Goal: Information Seeking & Learning: Learn about a topic

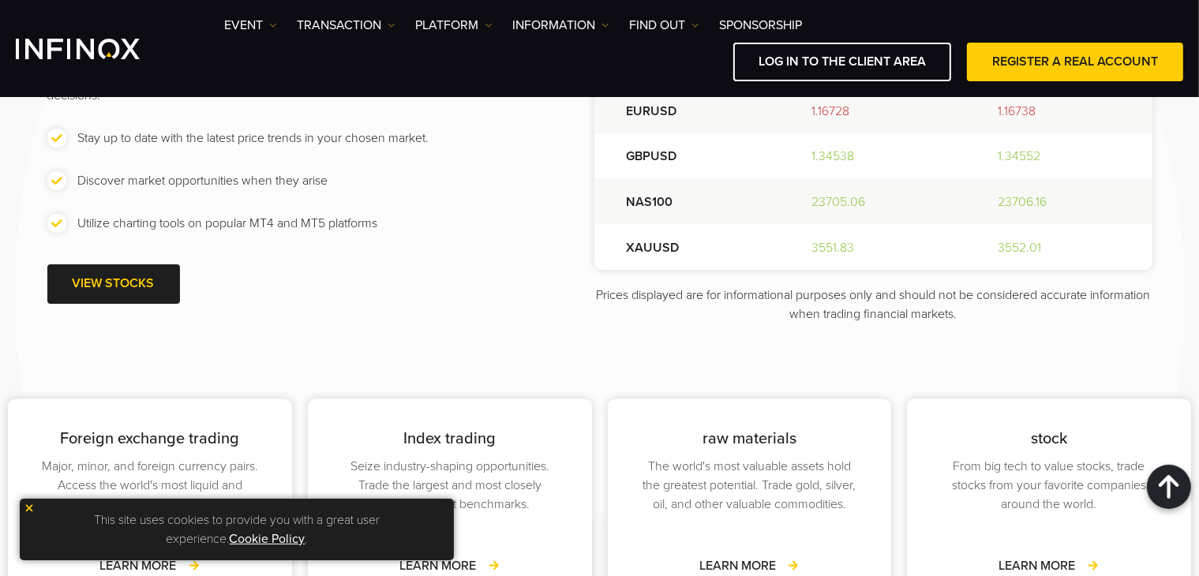
scroll to position [2054, 0]
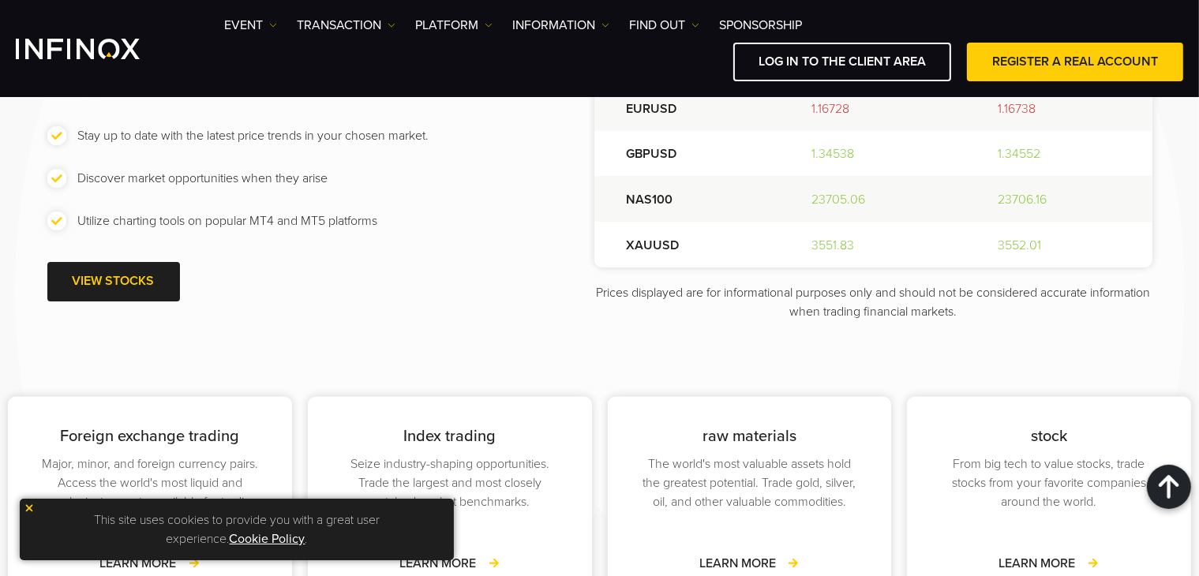
click at [821, 200] on font "23705.06" at bounding box center [839, 200] width 54 height 16
click at [814, 203] on font "23705.06" at bounding box center [839, 200] width 54 height 16
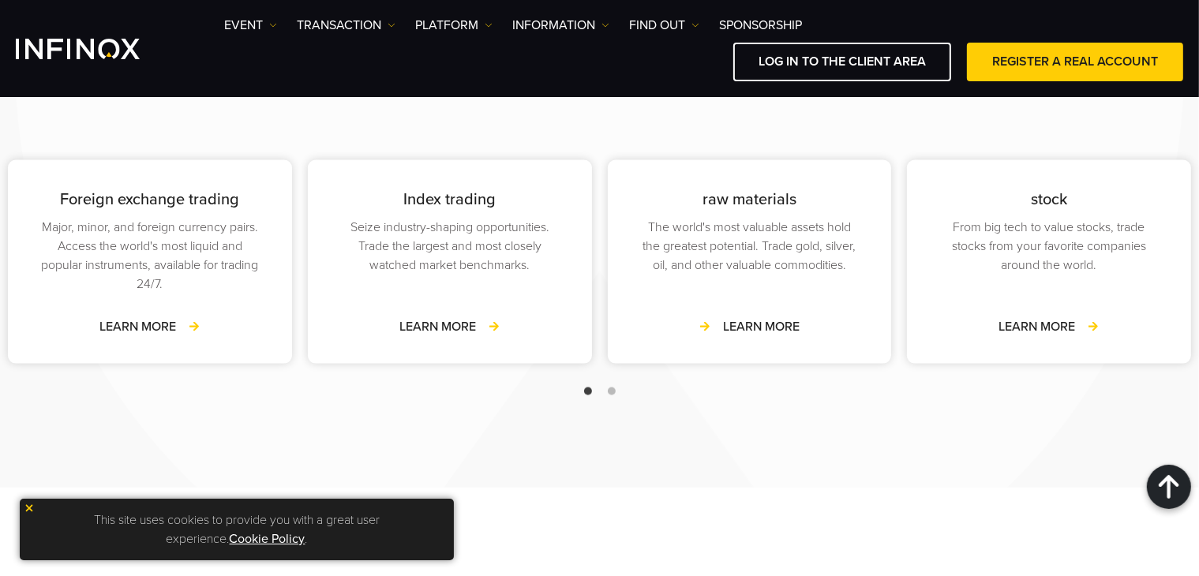
click at [736, 317] on link "Learn more" at bounding box center [749, 326] width 100 height 19
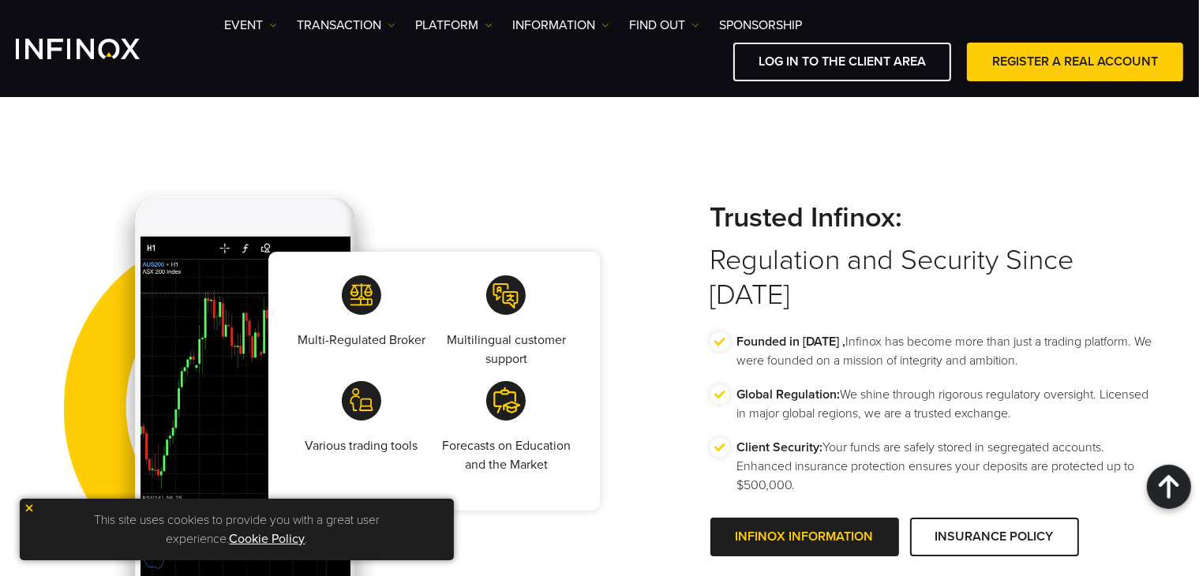
click at [522, 409] on img at bounding box center [505, 400] width 39 height 39
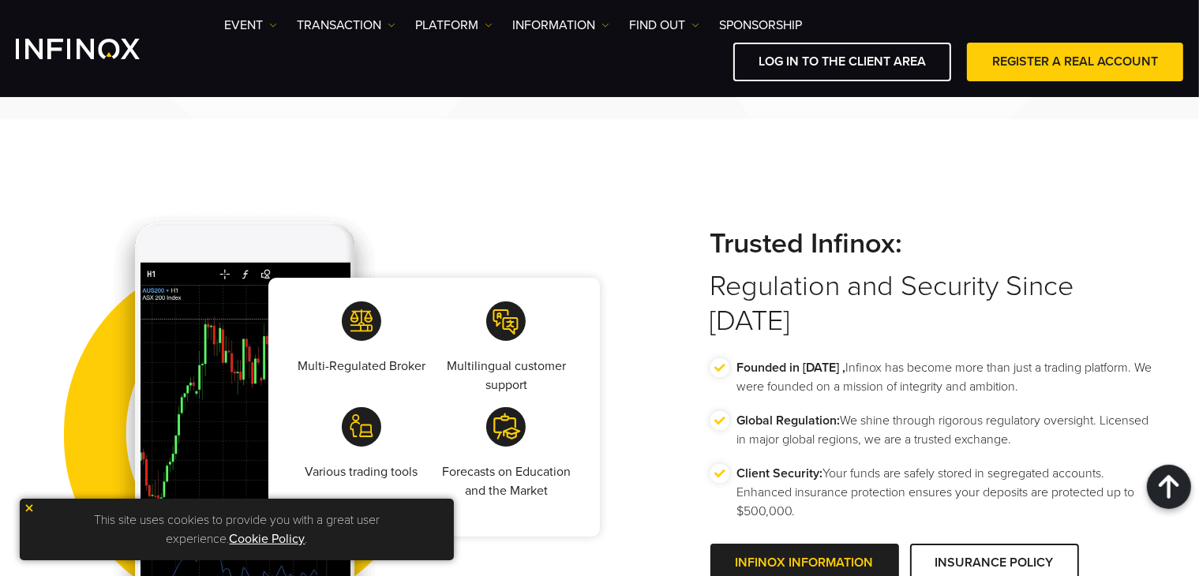
scroll to position [2661, 0]
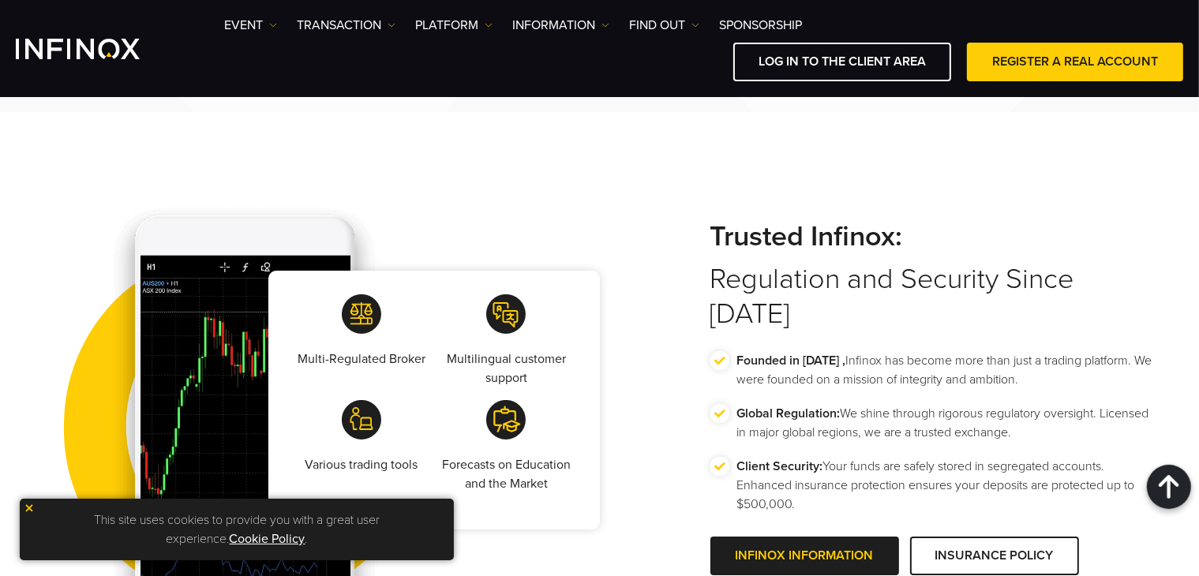
click at [455, 351] on font "Multilingual customer support" at bounding box center [506, 368] width 119 height 35
click at [440, 389] on div "Multilingual customer support" at bounding box center [505, 347] width 139 height 106
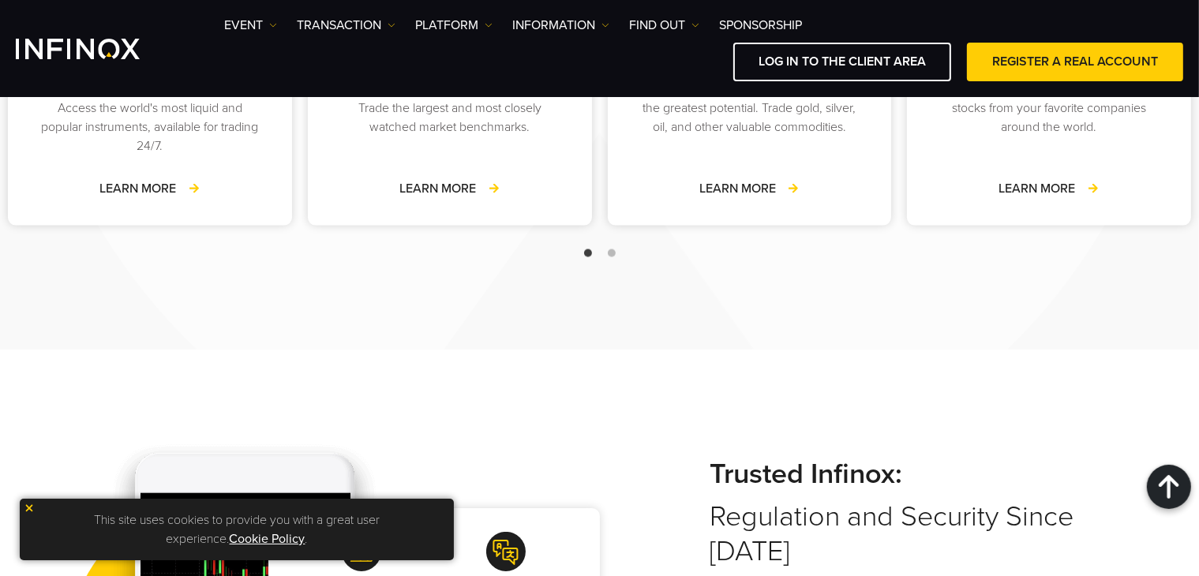
scroll to position [2666, 0]
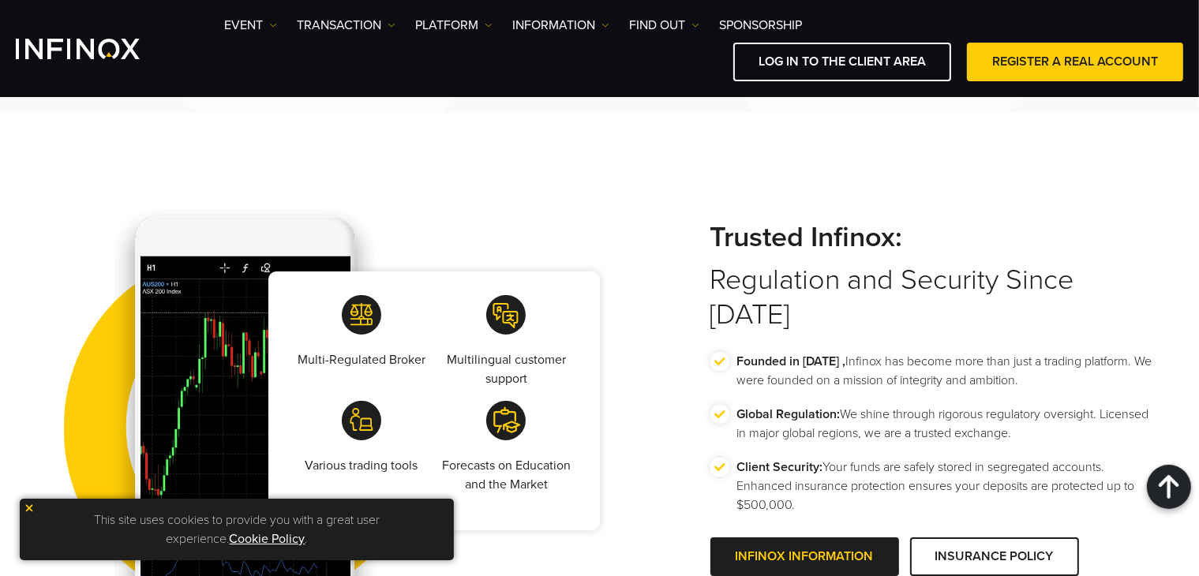
click at [423, 383] on div "Multi-Regulated Broker" at bounding box center [361, 348] width 139 height 106
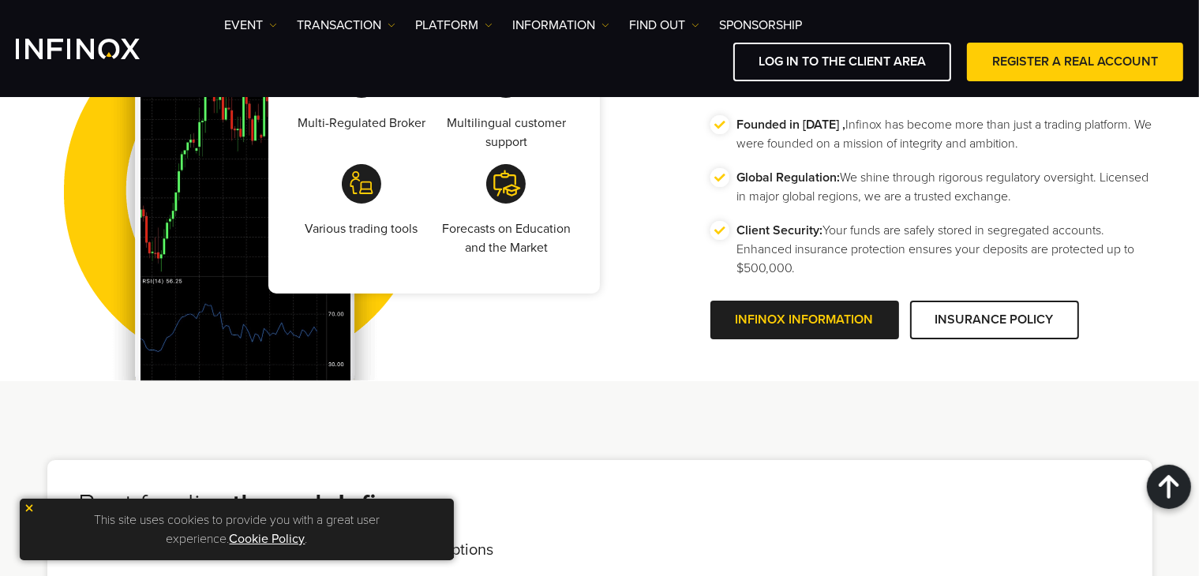
click at [451, 224] on font "Forecasts on Education and the Market" at bounding box center [506, 238] width 129 height 35
click at [232, 242] on img at bounding box center [244, 164] width 394 height 434
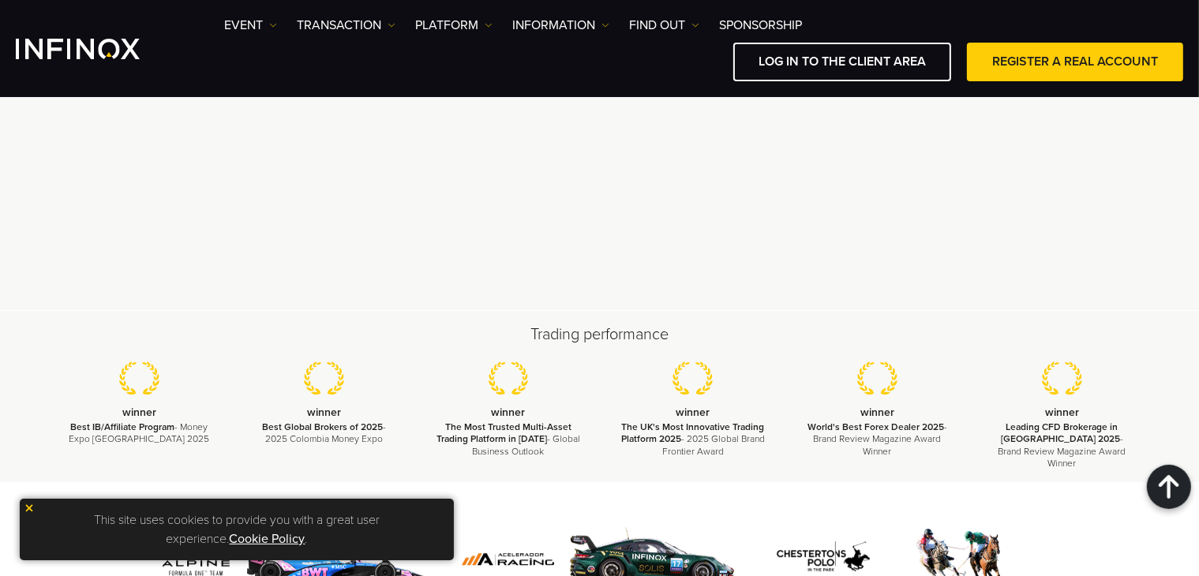
scroll to position [4792, 0]
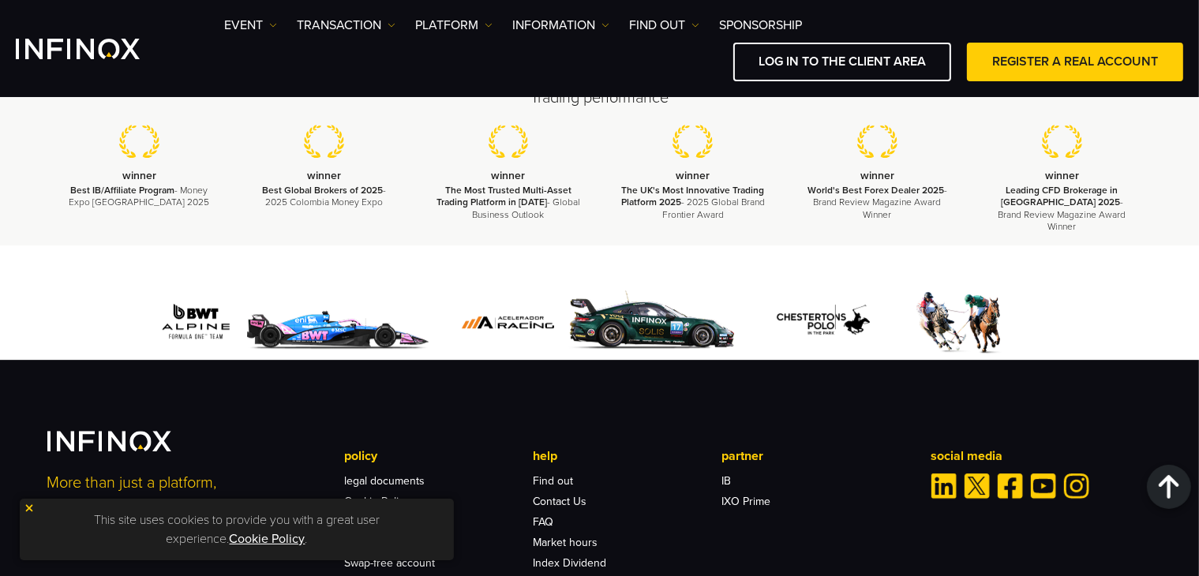
click at [966, 310] on img at bounding box center [906, 322] width 291 height 75
click at [659, 324] on img at bounding box center [599, 322] width 291 height 75
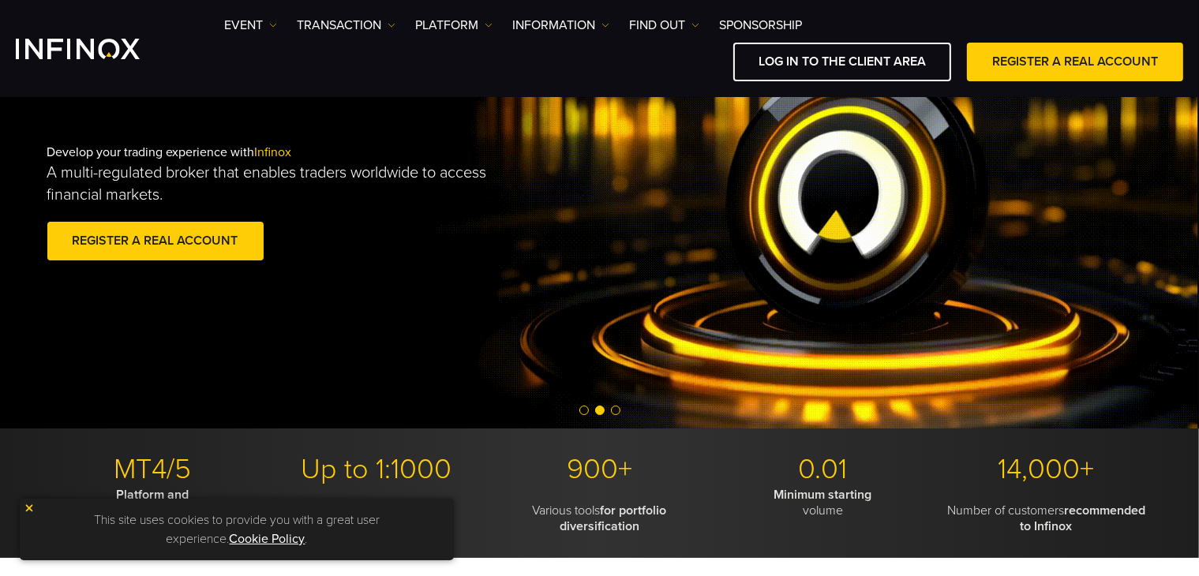
scroll to position [0, 0]
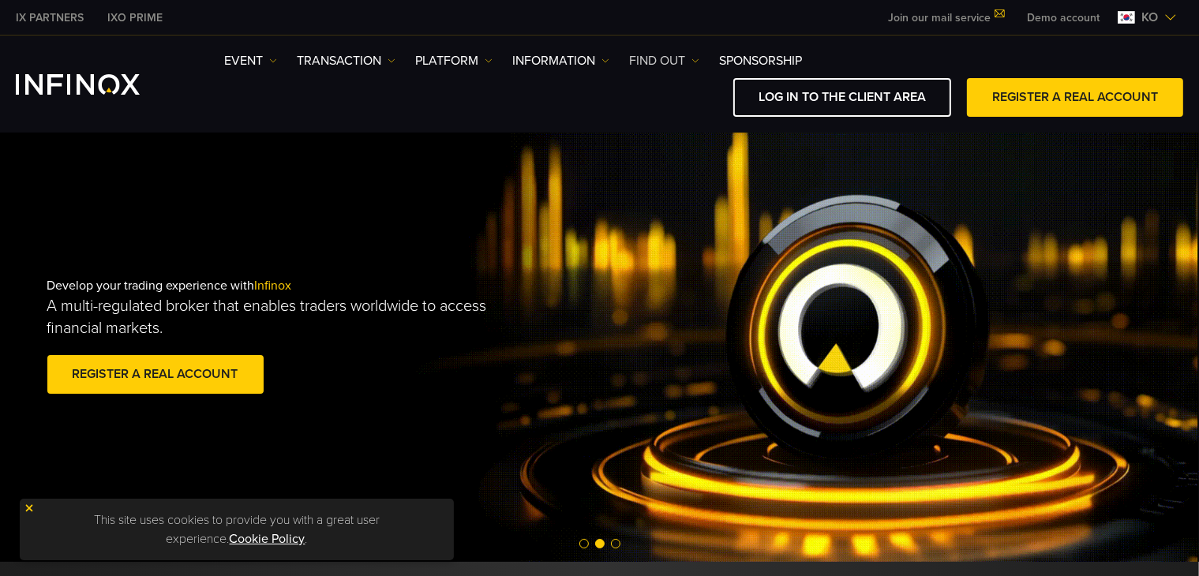
click at [692, 59] on img at bounding box center [695, 61] width 8 height 8
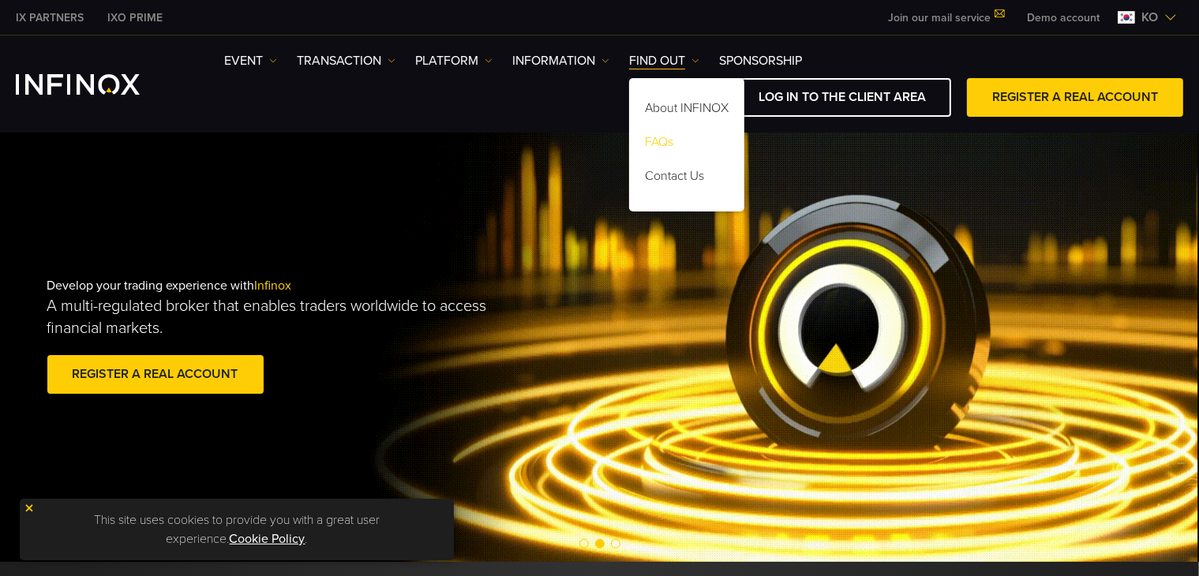
click at [657, 140] on font "FAQs" at bounding box center [659, 142] width 28 height 16
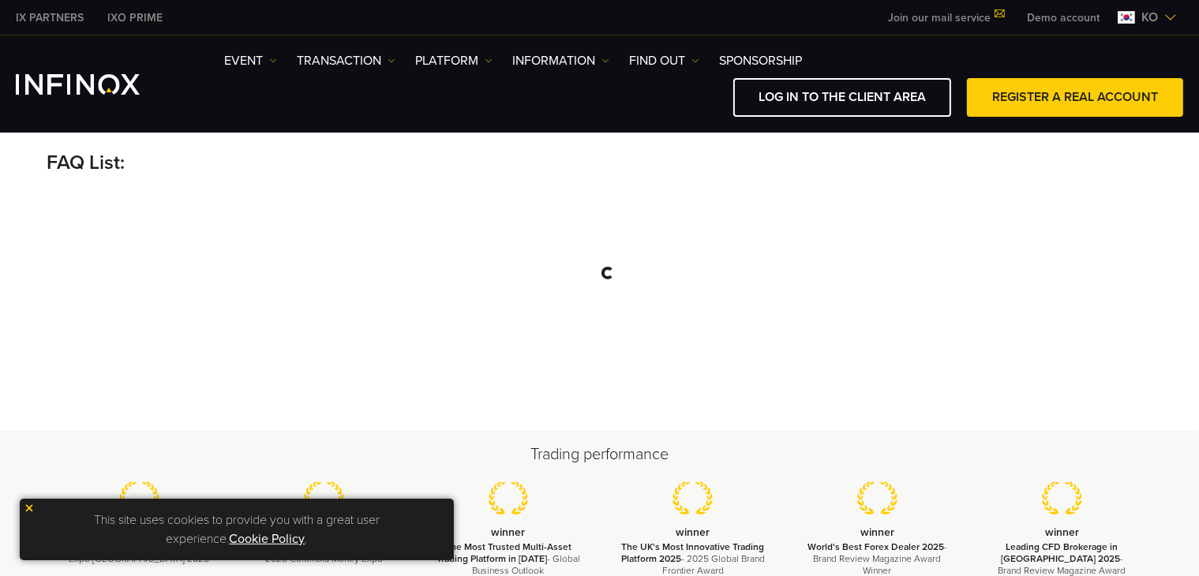
scroll to position [316, 0]
